Goal: Information Seeking & Learning: Learn about a topic

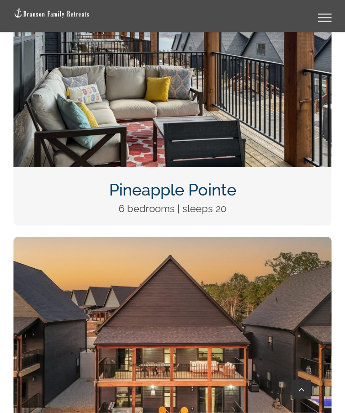
scroll to position [947, 0]
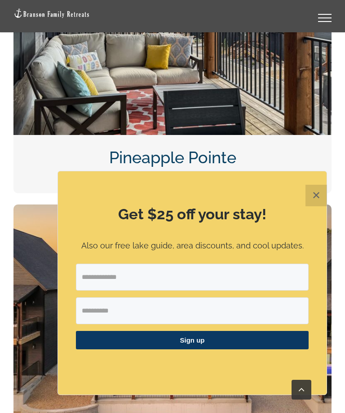
click at [315, 206] on button "✕" at bounding box center [316, 196] width 22 height 22
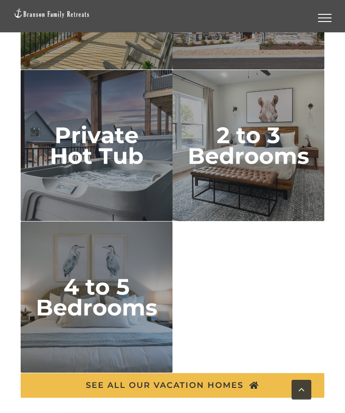
scroll to position [2798, 0]
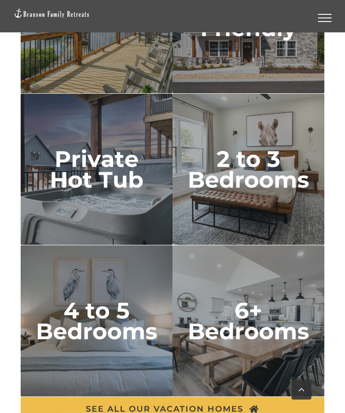
click at [263, 166] on img "2 to 3 bedrooms" at bounding box center [248, 170] width 152 height 152
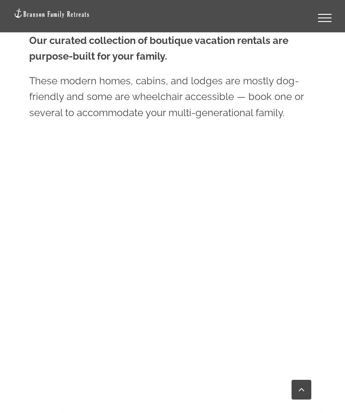
scroll to position [516, 0]
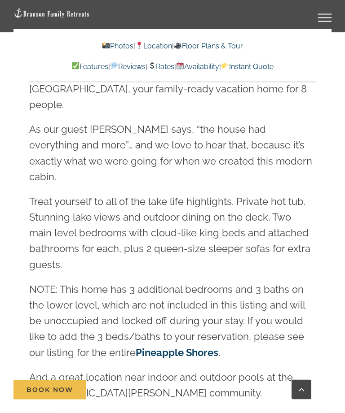
scroll to position [950, 0]
click at [305, 282] on p "NOTE: This home has 3 additional bedrooms and 3 baths on the lower level, which…" at bounding box center [172, 321] width 286 height 79
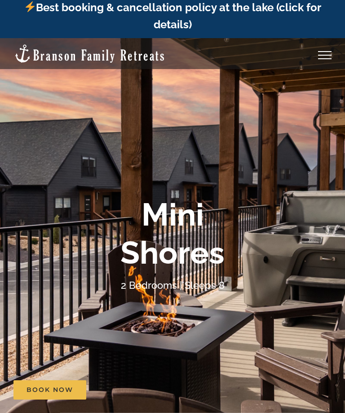
scroll to position [0, 0]
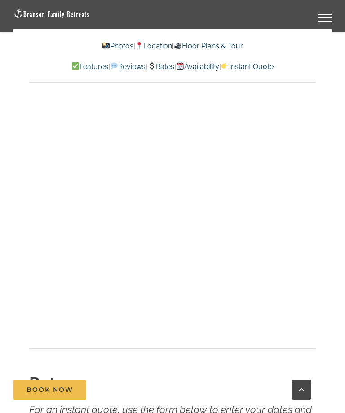
scroll to position [5355, 0]
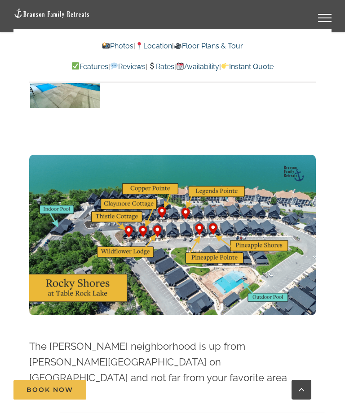
scroll to position [2300, 0]
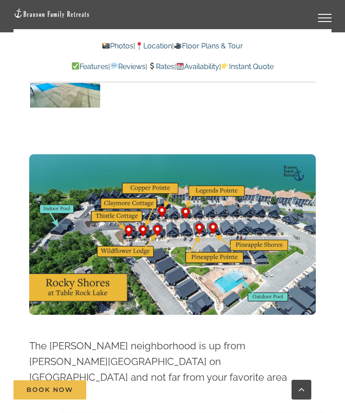
click at [311, 197] on img at bounding box center [172, 234] width 286 height 161
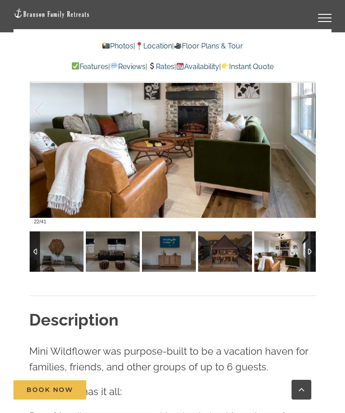
scroll to position [721, 0]
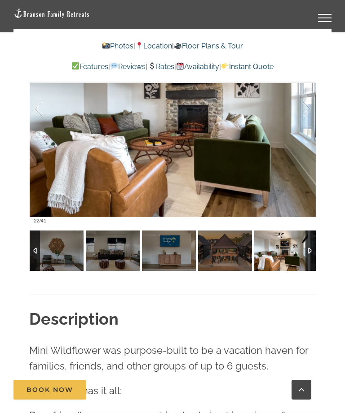
click at [314, 246] on div at bounding box center [310, 251] width 10 height 40
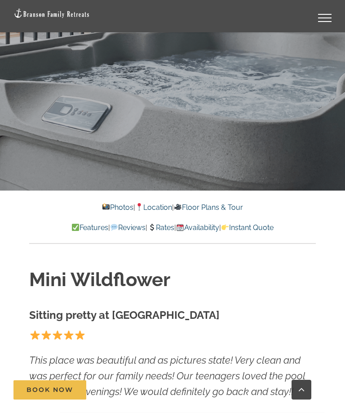
scroll to position [251, 0]
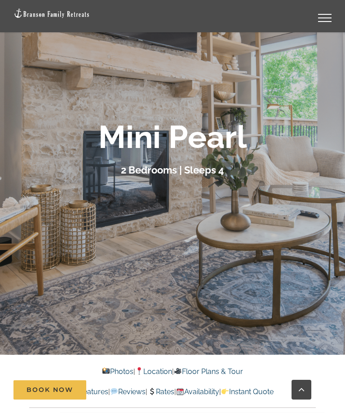
scroll to position [92, 0]
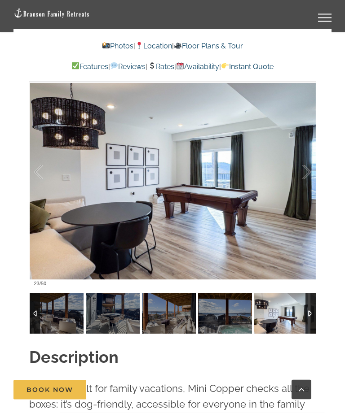
scroll to position [733, 0]
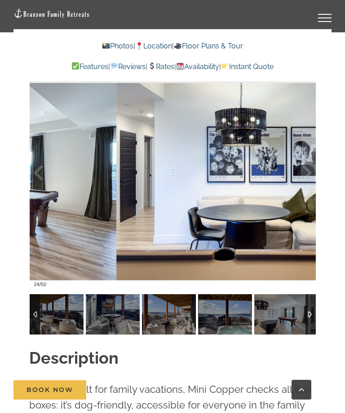
click at [303, 172] on div at bounding box center [297, 173] width 28 height 56
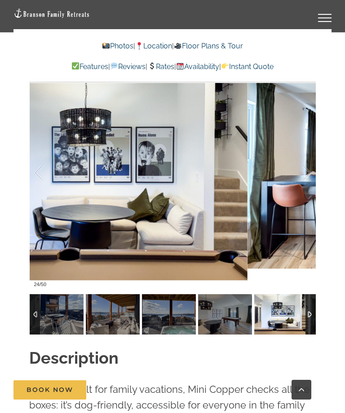
click at [306, 177] on div at bounding box center [297, 173] width 28 height 56
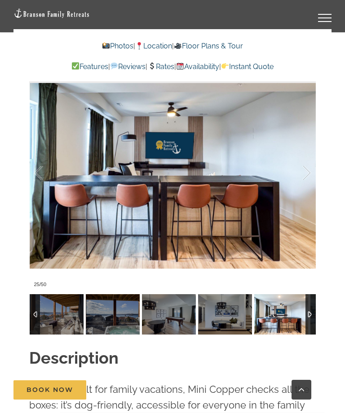
click at [304, 170] on div at bounding box center [297, 173] width 28 height 56
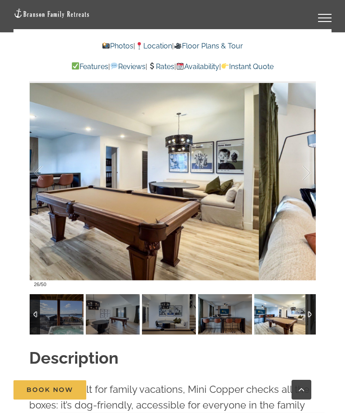
click at [304, 174] on div at bounding box center [297, 173] width 28 height 56
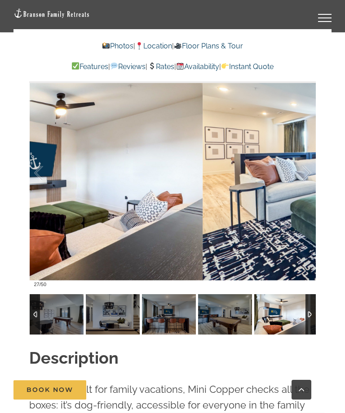
click at [300, 168] on div at bounding box center [297, 173] width 28 height 56
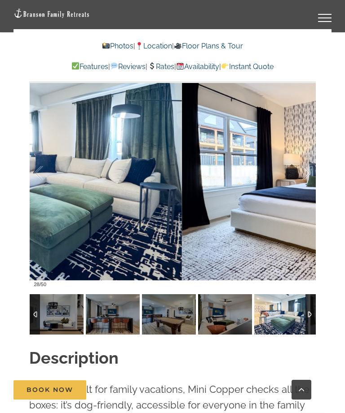
click at [300, 168] on div at bounding box center [297, 173] width 28 height 56
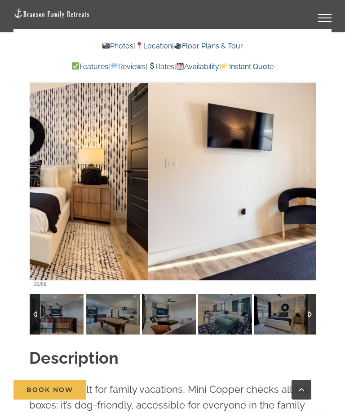
click at [303, 176] on div at bounding box center [297, 173] width 28 height 56
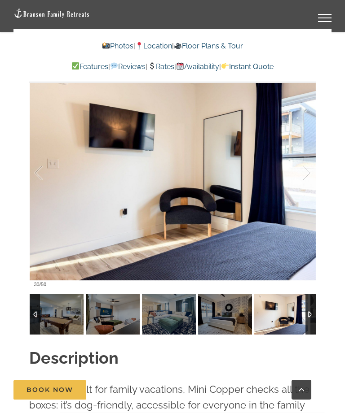
click at [304, 173] on div at bounding box center [297, 173] width 28 height 56
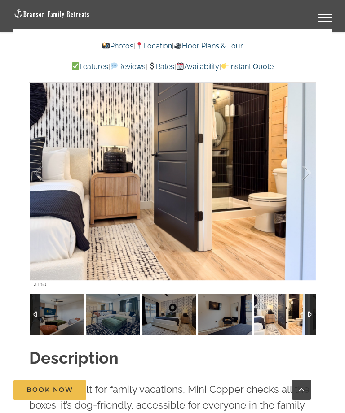
click at [301, 171] on div at bounding box center [297, 173] width 28 height 56
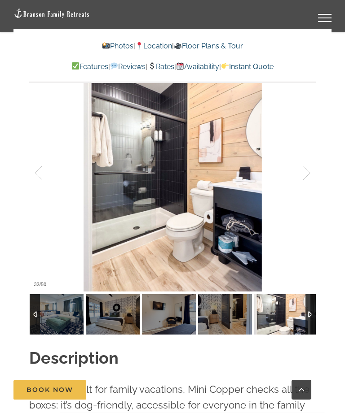
click at [302, 170] on div at bounding box center [297, 173] width 28 height 56
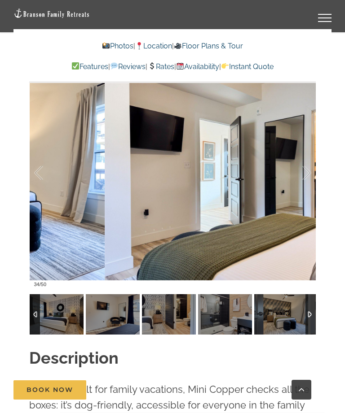
click at [304, 174] on div at bounding box center [297, 173] width 28 height 56
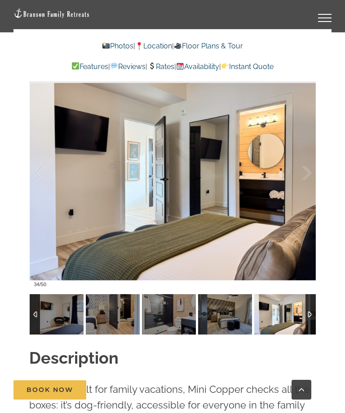
click at [305, 171] on div at bounding box center [297, 173] width 28 height 56
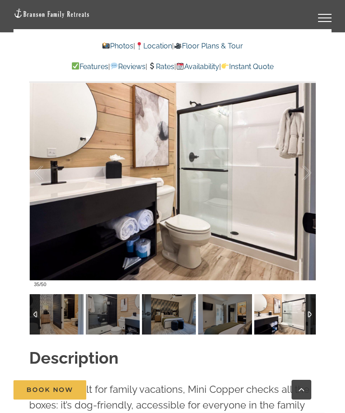
click at [305, 173] on div at bounding box center [297, 173] width 28 height 56
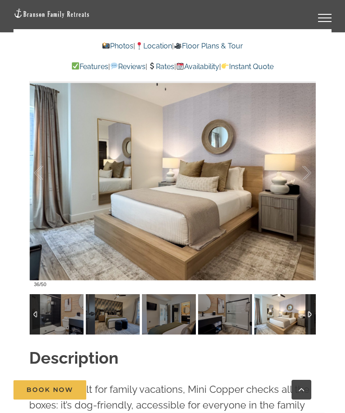
click at [304, 172] on div at bounding box center [297, 173] width 28 height 56
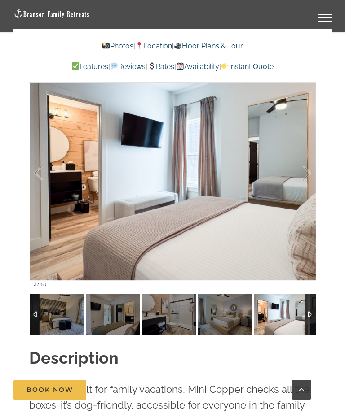
click at [302, 172] on div at bounding box center [297, 173] width 28 height 56
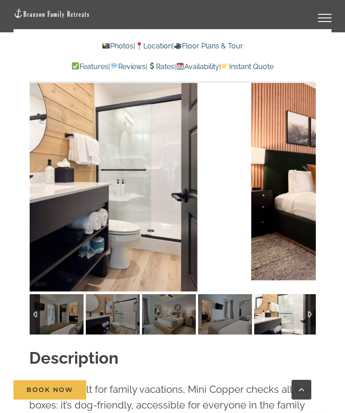
click at [303, 173] on div at bounding box center [297, 173] width 28 height 56
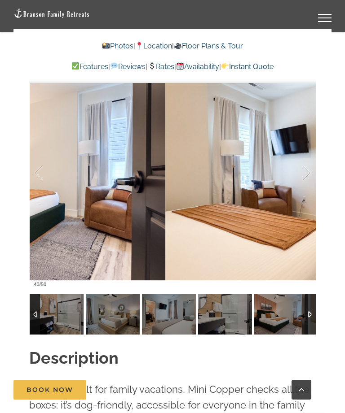
click at [307, 170] on div at bounding box center [297, 173] width 28 height 56
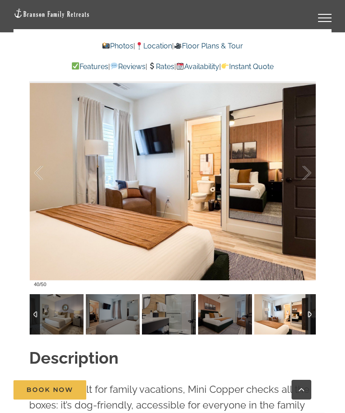
click at [306, 171] on div at bounding box center [297, 173] width 28 height 56
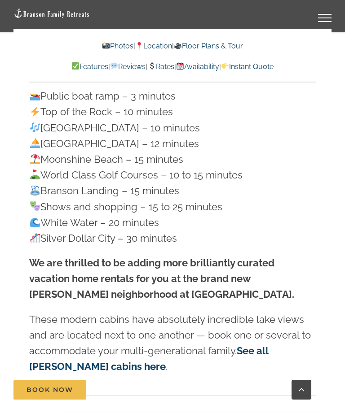
scroll to position [2625, 0]
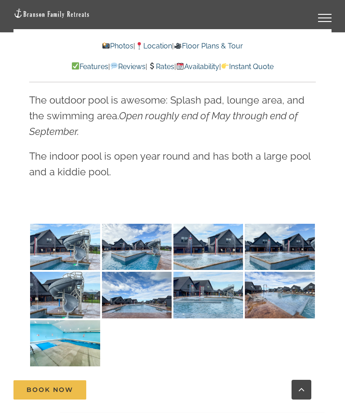
scroll to position [2297, 0]
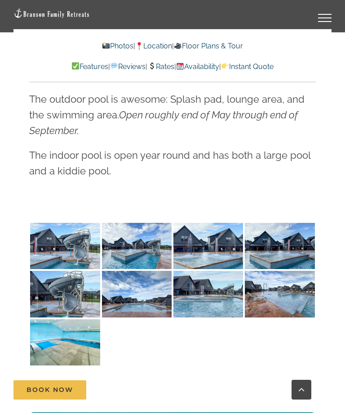
click at [59, 233] on img at bounding box center [65, 246] width 70 height 47
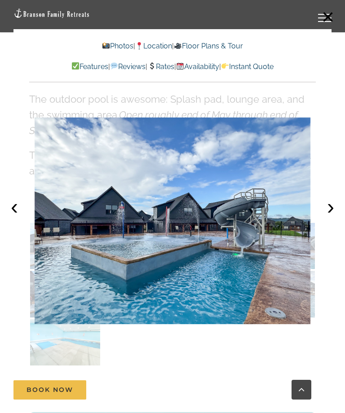
click at [329, 217] on button "›" at bounding box center [330, 207] width 20 height 20
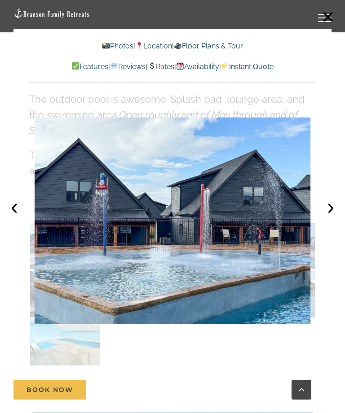
click at [329, 217] on button "›" at bounding box center [330, 207] width 20 height 20
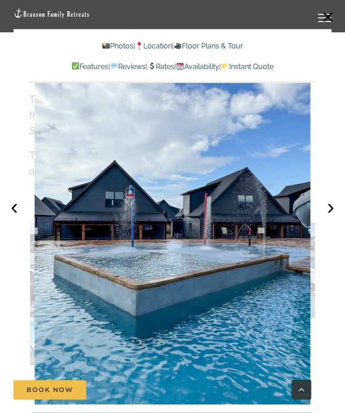
click at [327, 217] on button "›" at bounding box center [330, 207] width 20 height 20
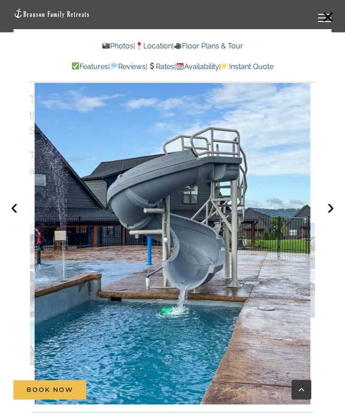
click at [328, 217] on button "›" at bounding box center [330, 207] width 20 height 20
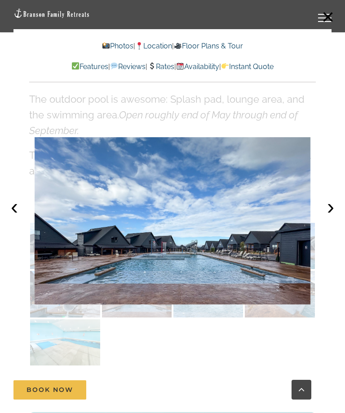
click at [326, 217] on button "›" at bounding box center [330, 207] width 20 height 20
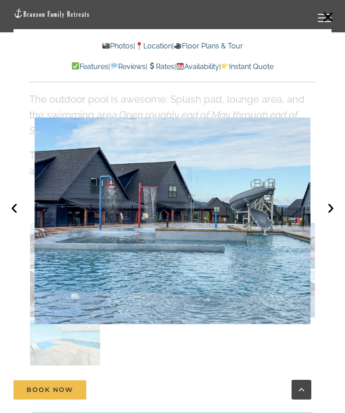
click at [328, 217] on button "›" at bounding box center [330, 207] width 20 height 20
